Goal: Contribute content

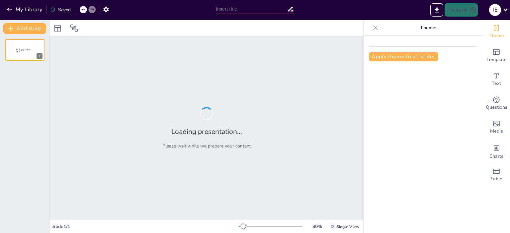
type input "Project Genesis: Innovating Recycling Through Technology"
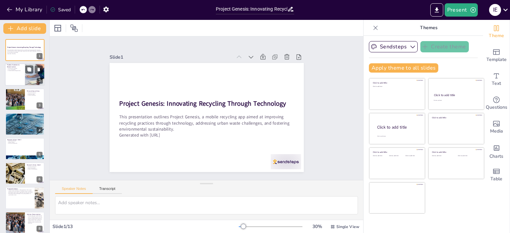
click at [20, 75] on div at bounding box center [25, 75] width 40 height 23
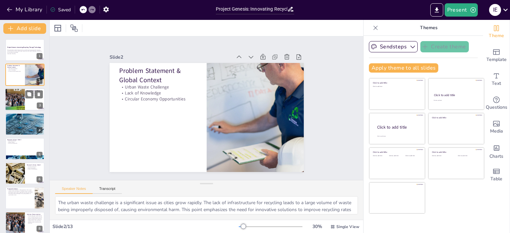
click at [13, 103] on div at bounding box center [15, 99] width 40 height 23
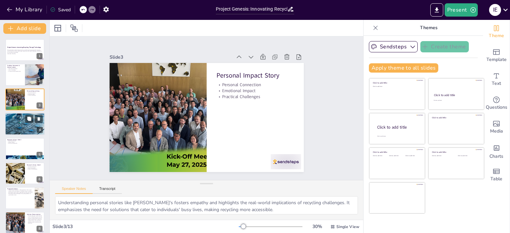
click at [16, 123] on div at bounding box center [25, 124] width 40 height 27
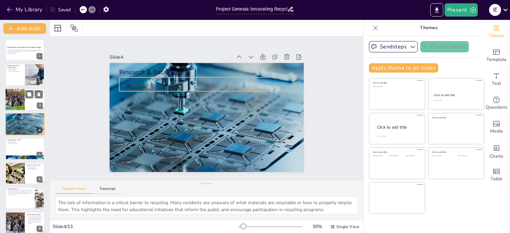
click at [16, 101] on div at bounding box center [15, 99] width 40 height 23
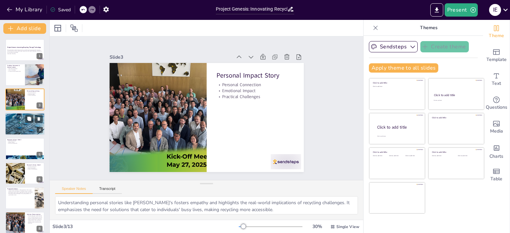
click at [18, 119] on div at bounding box center [25, 124] width 40 height 27
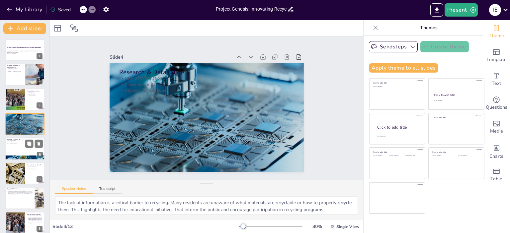
click at [17, 144] on div at bounding box center [25, 149] width 40 height 23
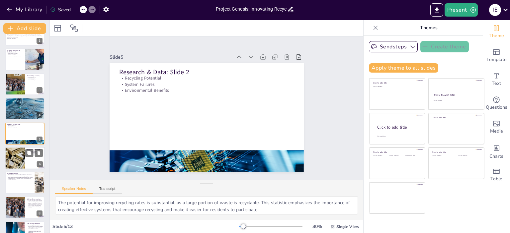
click at [14, 155] on div at bounding box center [15, 158] width 34 height 23
type textarea "Incentivized recycling programs have proven to be effective in increasing parti…"
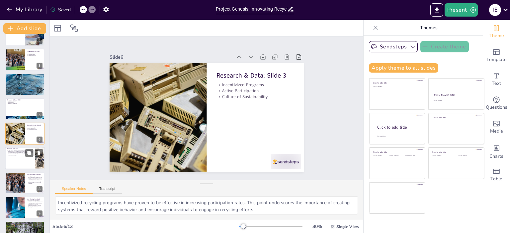
scroll to position [129, 0]
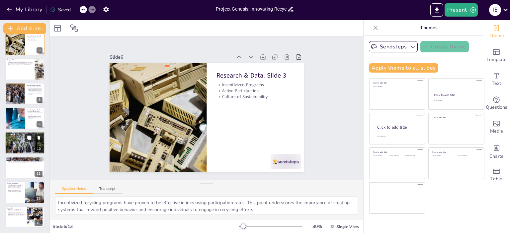
click at [15, 149] on div at bounding box center [25, 143] width 40 height 27
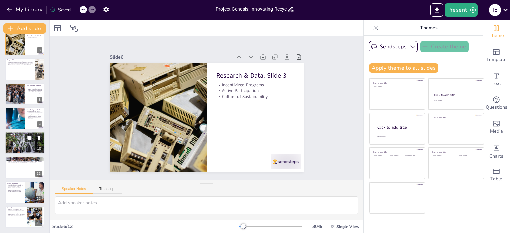
scroll to position [130, 0]
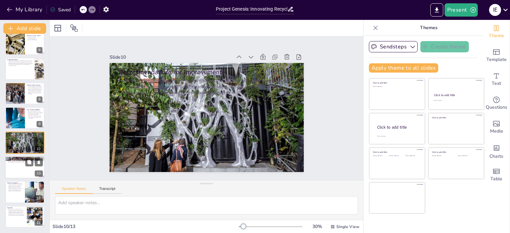
click at [17, 166] on div at bounding box center [25, 167] width 40 height 23
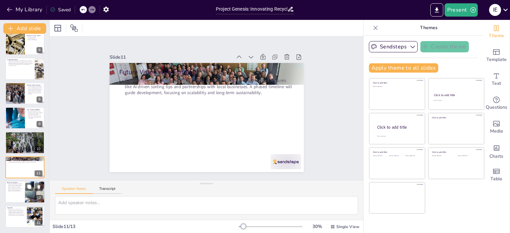
click at [17, 188] on p "The original problem of inadequate recycling infrastructure continues to impact…" at bounding box center [15, 188] width 16 height 9
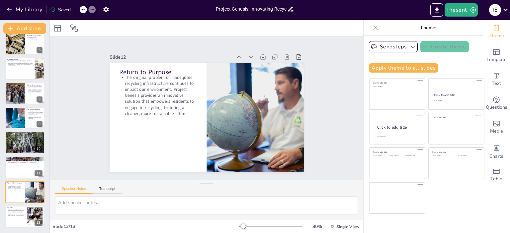
scroll to position [0, 0]
